Goal: Navigation & Orientation: Find specific page/section

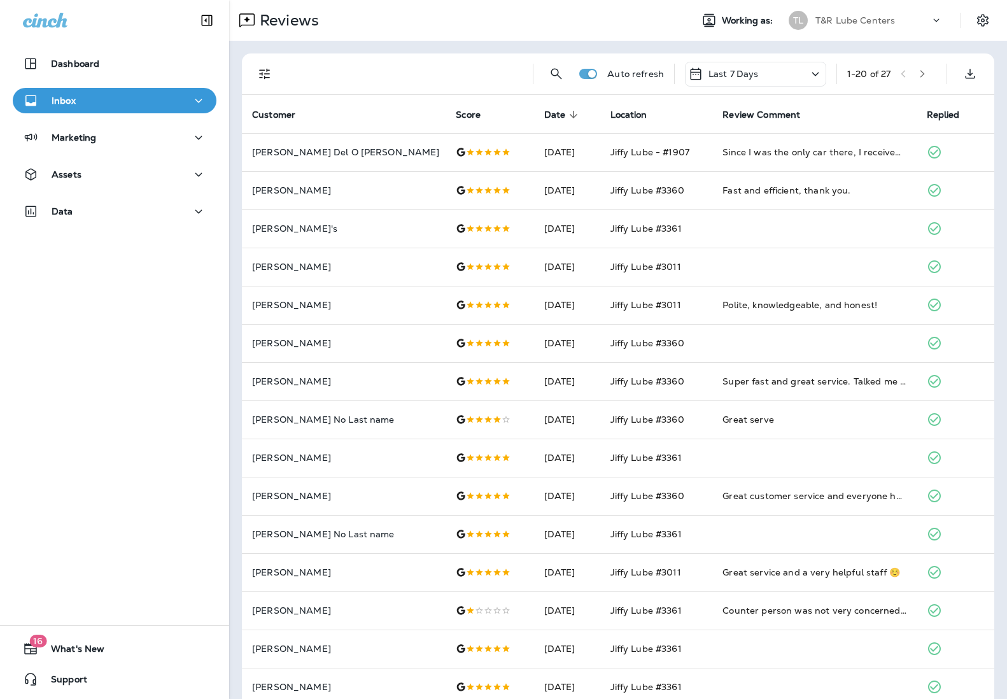
scroll to position [49, 0]
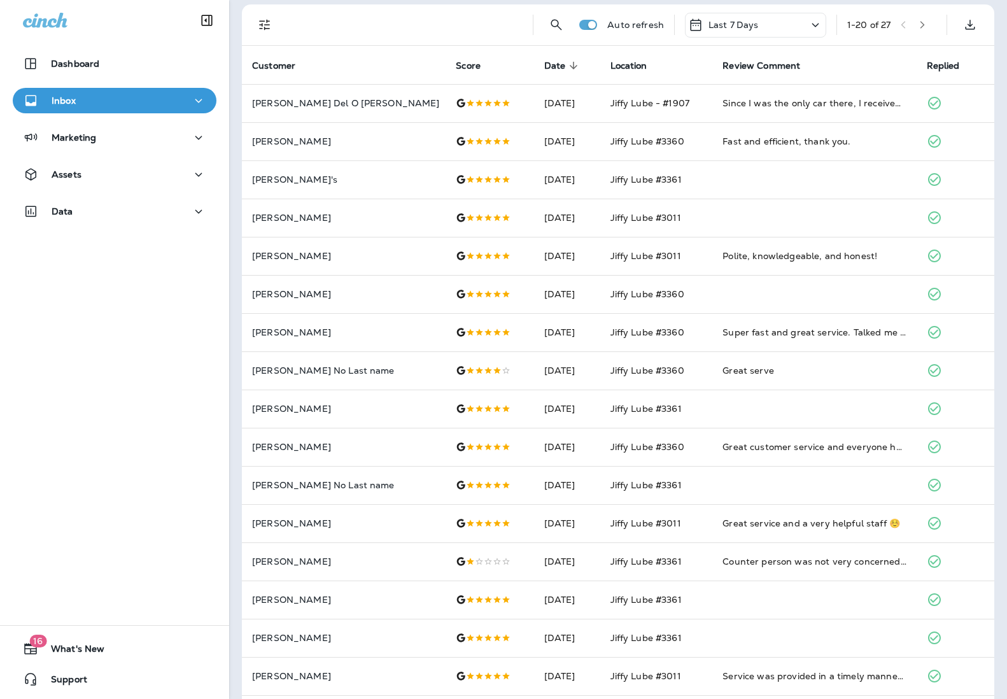
click at [92, 99] on div "Inbox" at bounding box center [114, 101] width 183 height 16
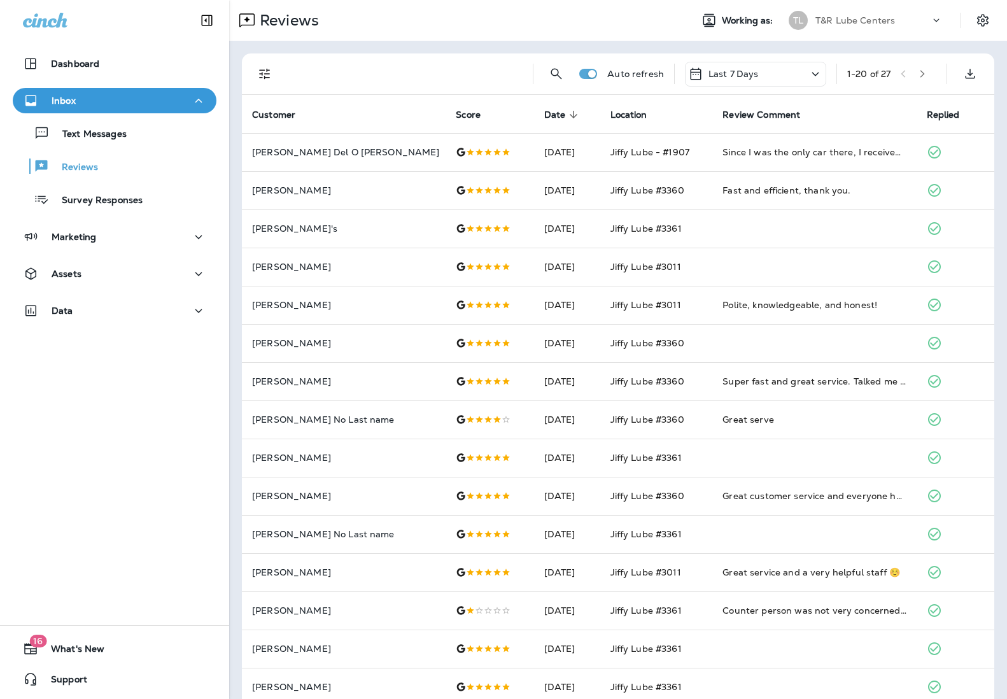
click at [872, 30] on div "TL T&R Lube Centers" at bounding box center [865, 20] width 169 height 25
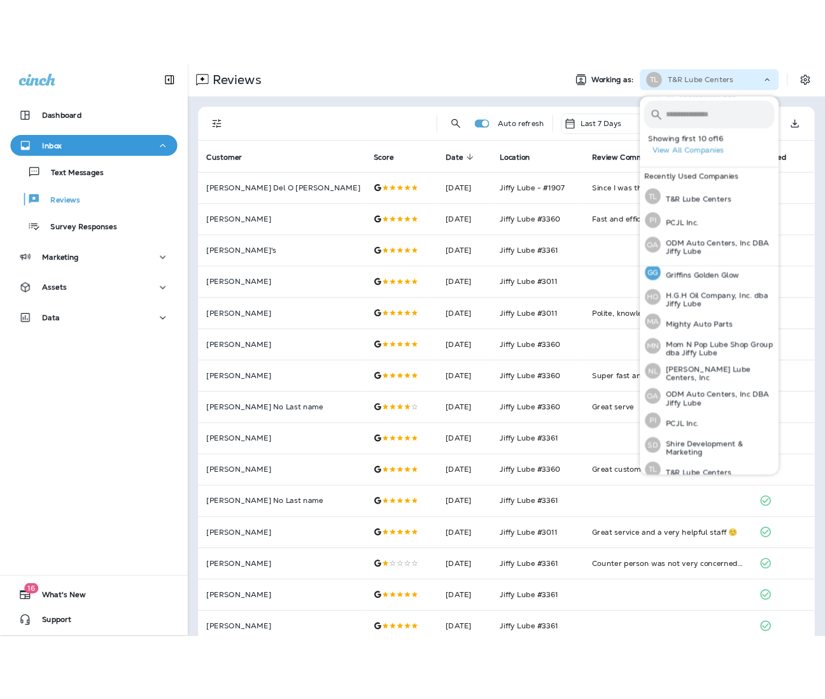
scroll to position [229, 0]
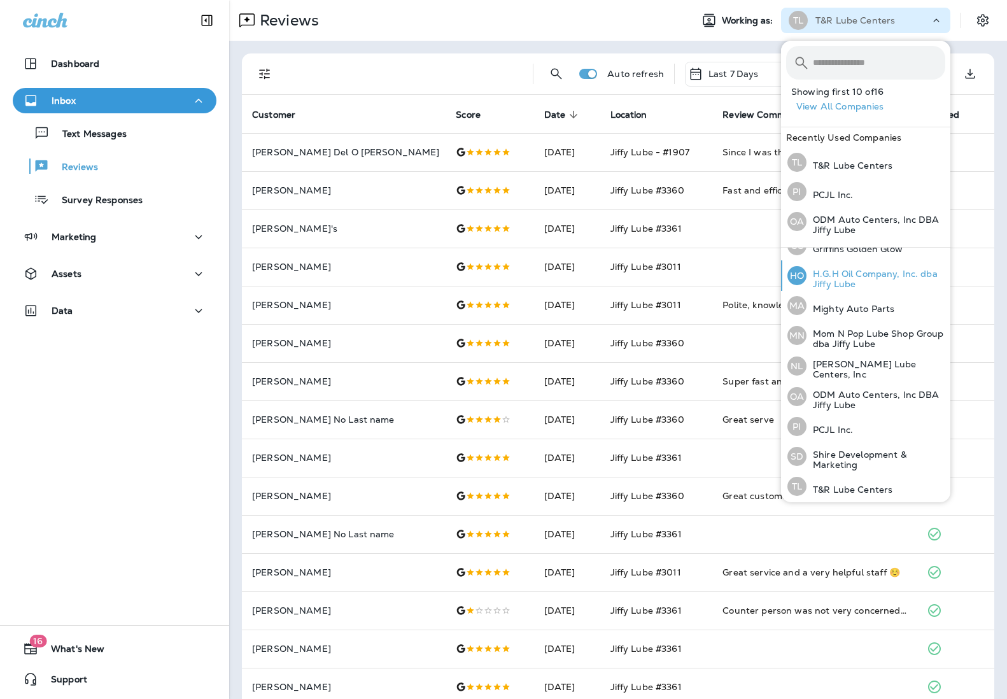
click at [862, 275] on p "H.G.H Oil Company, Inc. dba Jiffy Lube" at bounding box center [875, 279] width 139 height 20
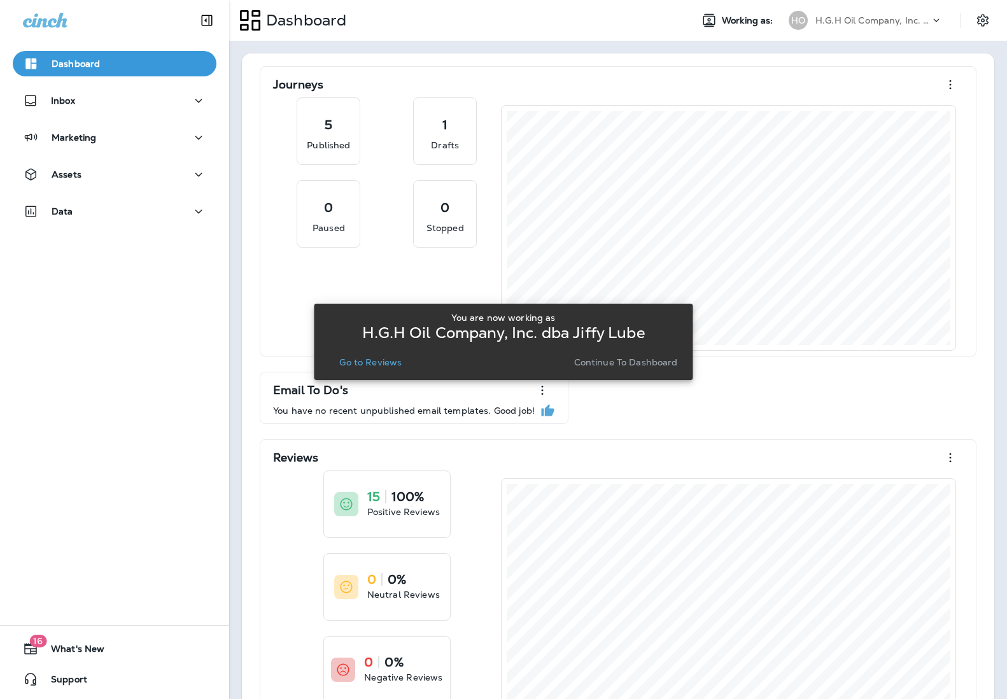
click at [382, 361] on p "Go to Reviews" at bounding box center [370, 362] width 62 height 10
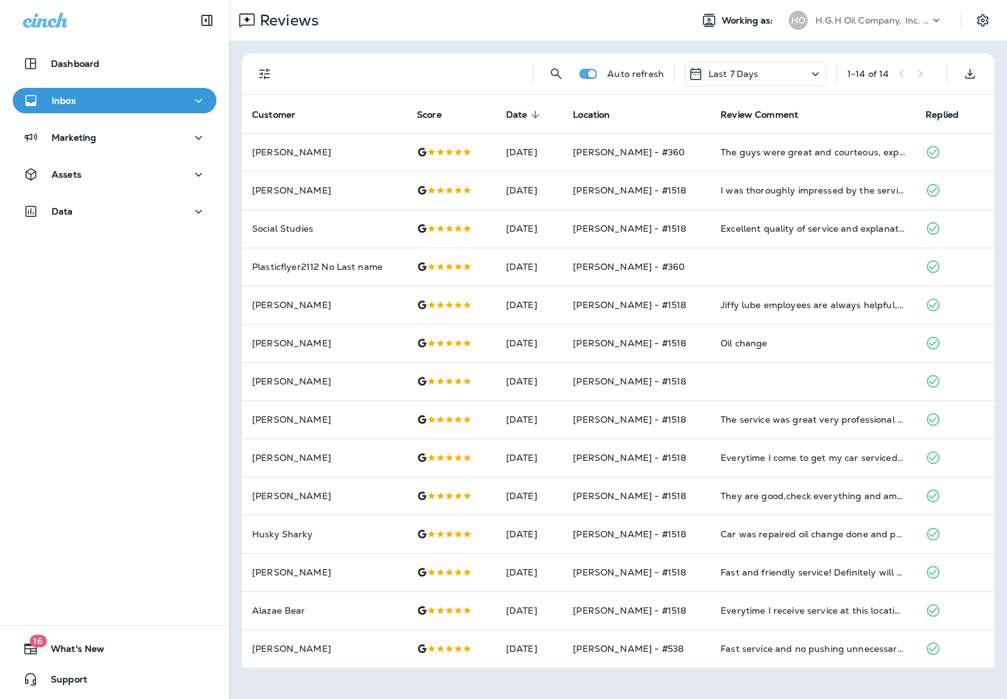
click at [87, 101] on div "Inbox" at bounding box center [114, 101] width 183 height 16
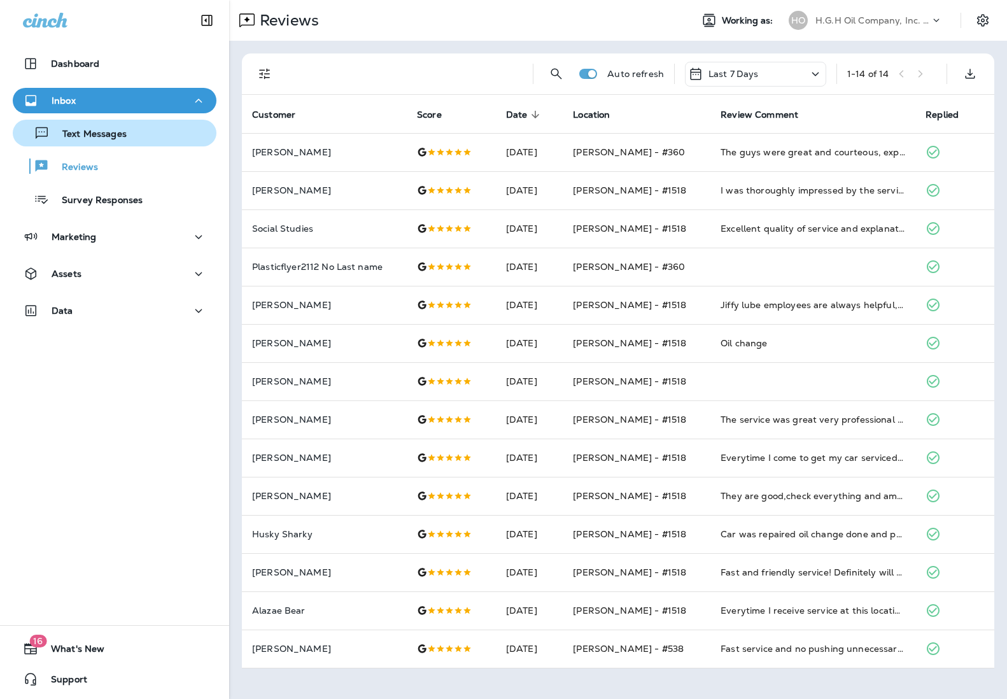
click at [96, 131] on p "Text Messages" at bounding box center [88, 135] width 77 height 12
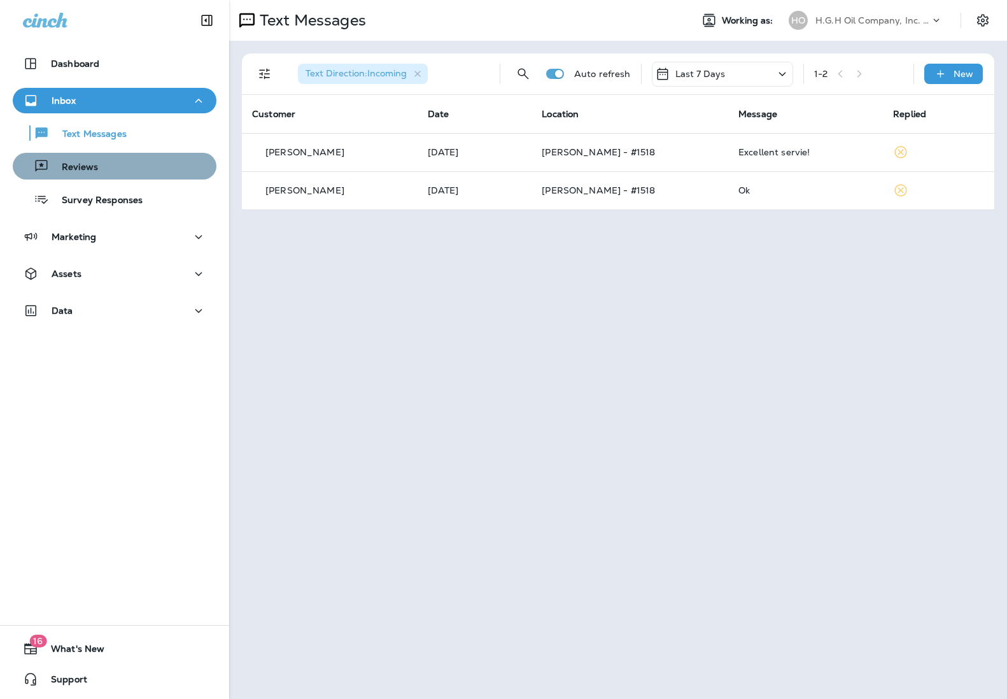
click at [70, 162] on p "Reviews" at bounding box center [73, 168] width 49 height 12
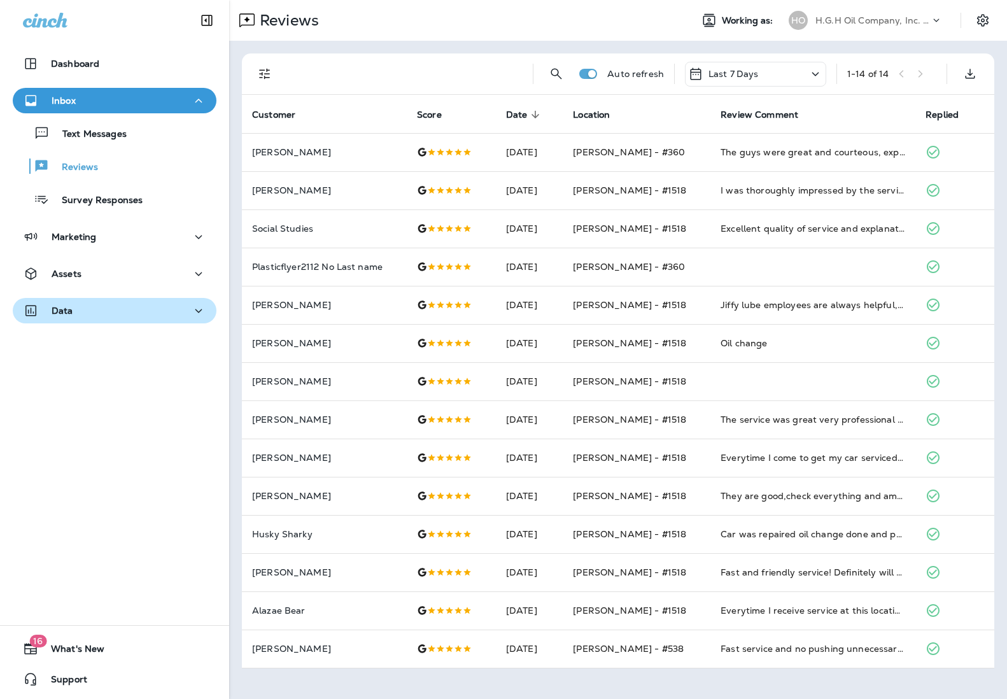
click at [96, 315] on div "Data" at bounding box center [114, 311] width 183 height 16
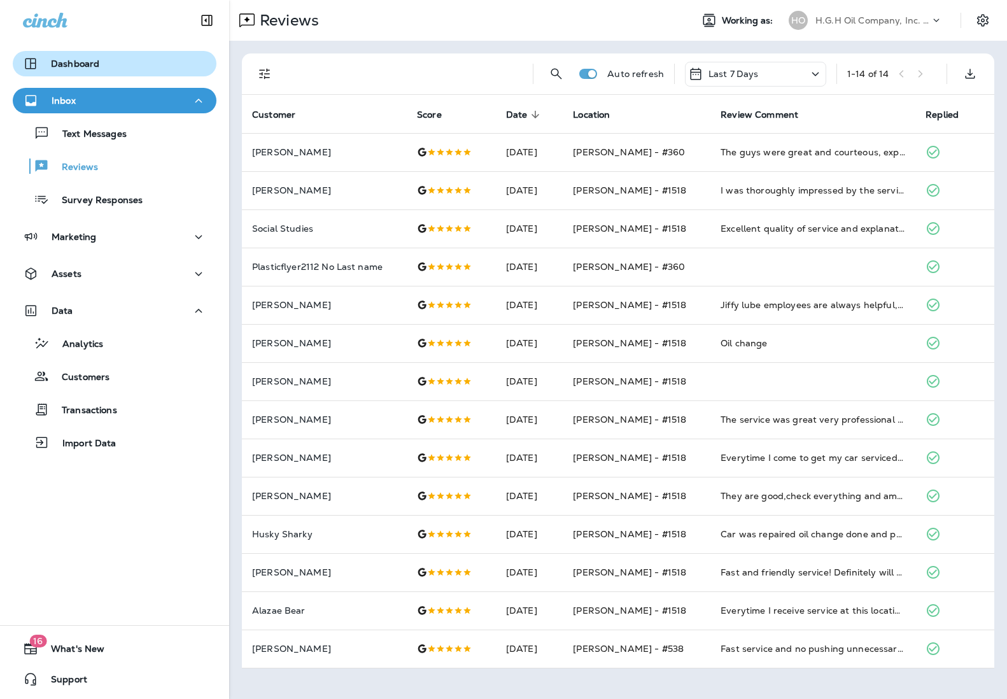
click at [104, 64] on div "Dashboard" at bounding box center [114, 63] width 183 height 15
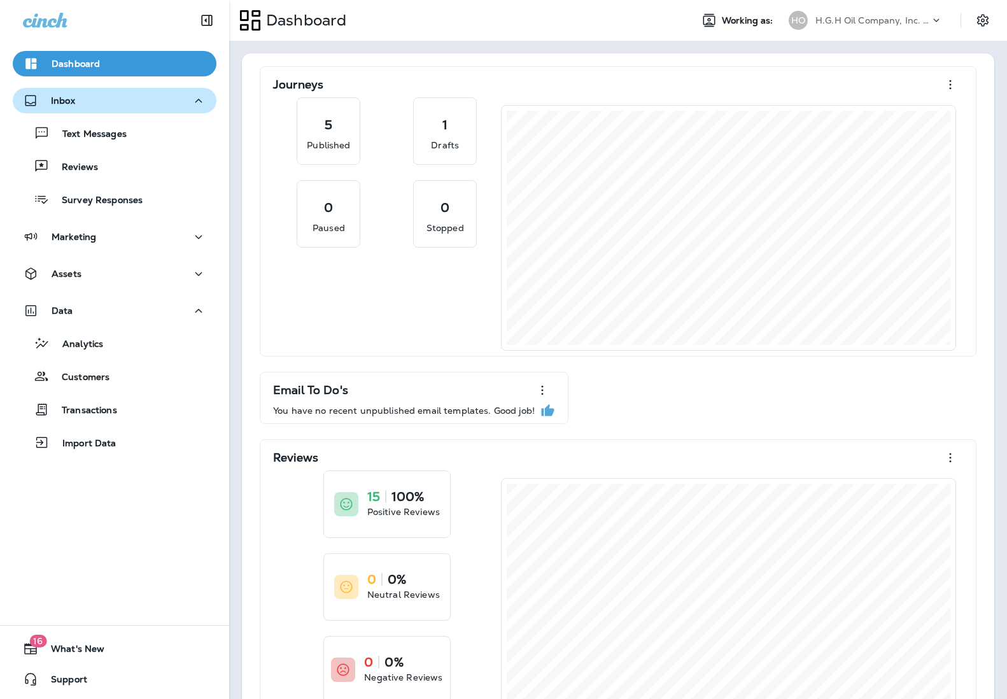
click at [120, 100] on div "Inbox" at bounding box center [114, 101] width 183 height 16
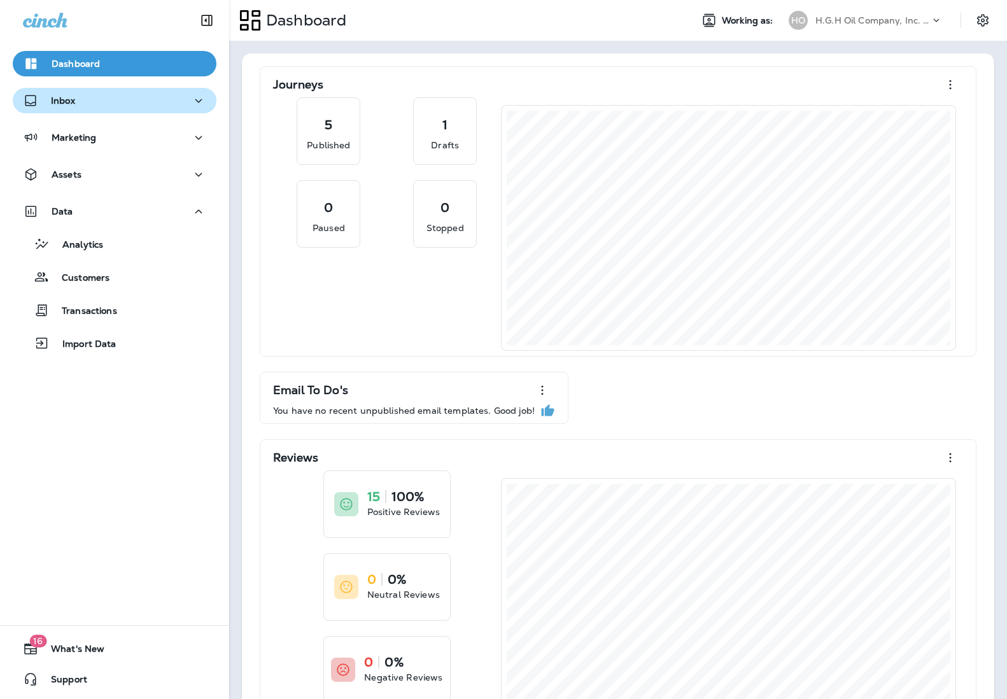
click at [103, 100] on div "Inbox" at bounding box center [114, 101] width 183 height 16
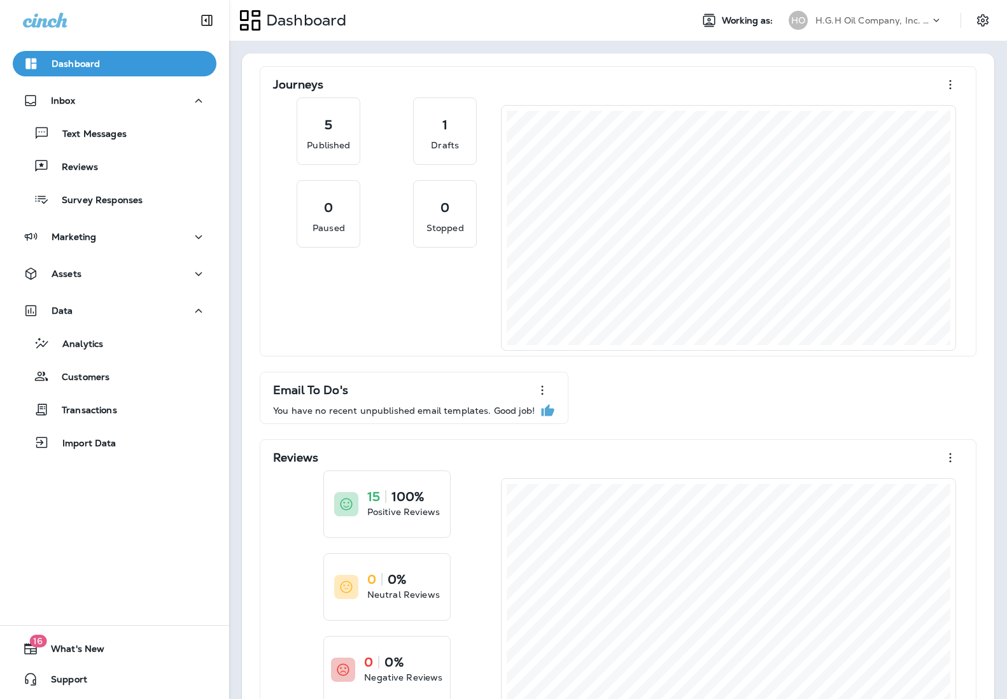
click at [613, 17] on div "Dashboard" at bounding box center [455, 20] width 452 height 32
click at [909, 0] on div "Dashboard Working as: HO H.G.H Oil Company, Inc. dba Jiffy Lube" at bounding box center [618, 20] width 778 height 41
click at [900, 13] on div "H.G.H Oil Company, Inc. dba Jiffy Lube" at bounding box center [872, 20] width 115 height 19
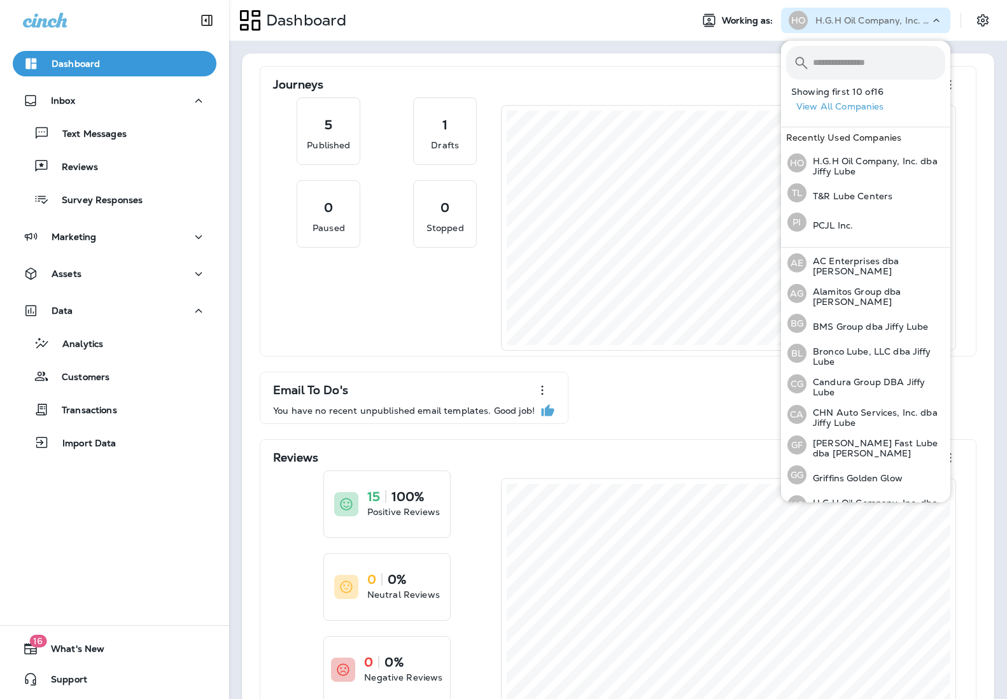
click at [624, 31] on div "Dashboard" at bounding box center [455, 20] width 452 height 32
